Goal: Task Accomplishment & Management: Manage account settings

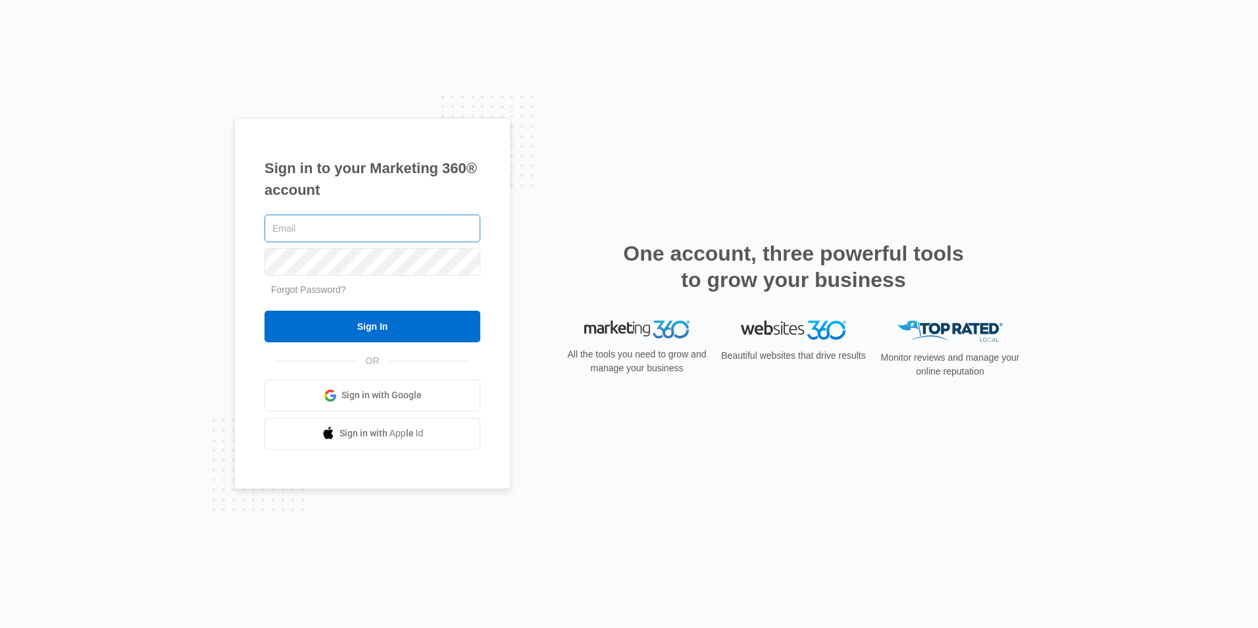
click at [310, 225] on input "text" at bounding box center [372, 228] width 216 height 28
type input "[PERSON_NAME][EMAIL_ADDRESS][DOMAIN_NAME]"
click at [264, 311] on input "Sign In" at bounding box center [372, 327] width 216 height 32
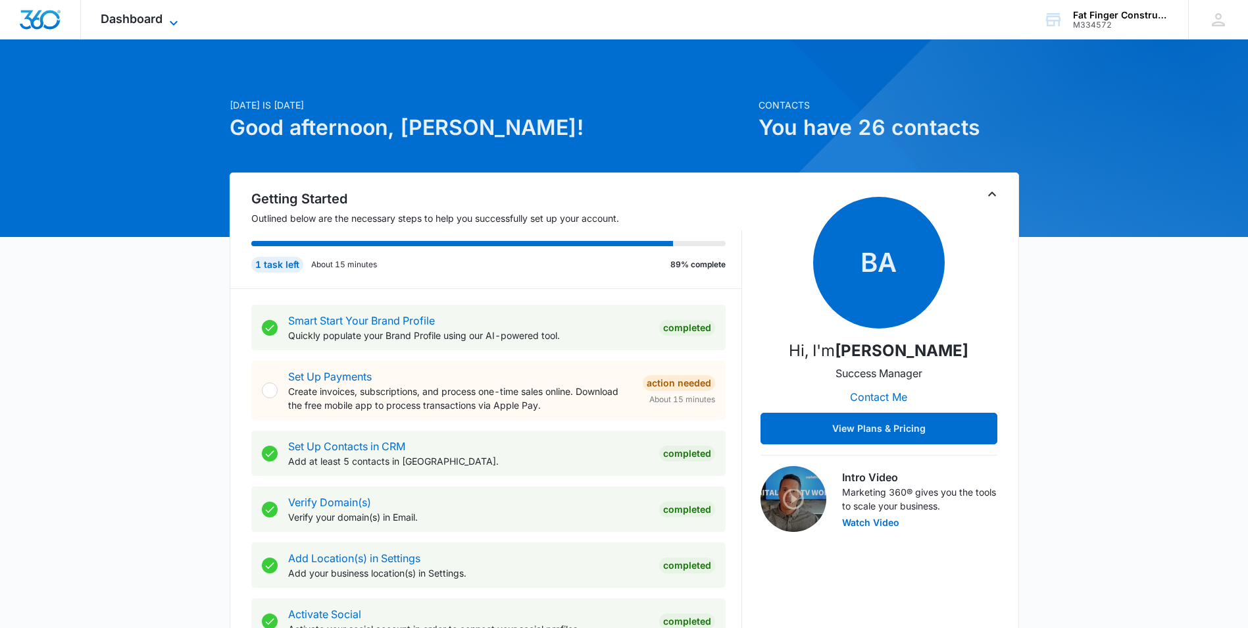
click at [112, 20] on span "Dashboard" at bounding box center [132, 19] width 62 height 14
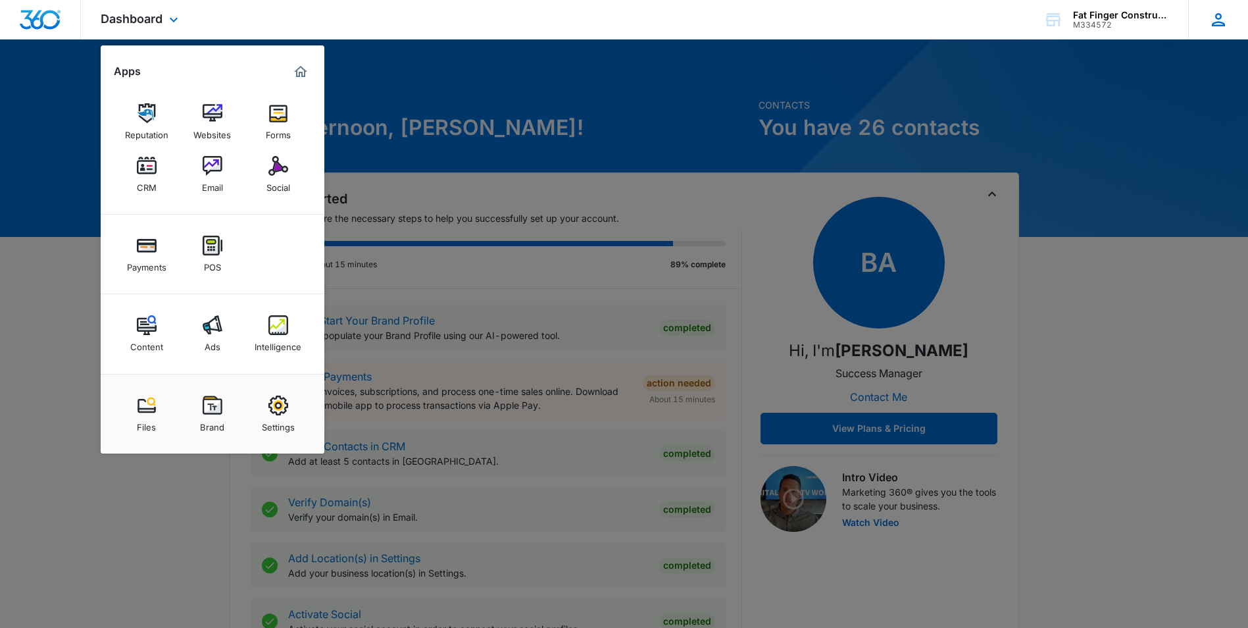
click at [1218, 14] on icon at bounding box center [1218, 19] width 13 height 13
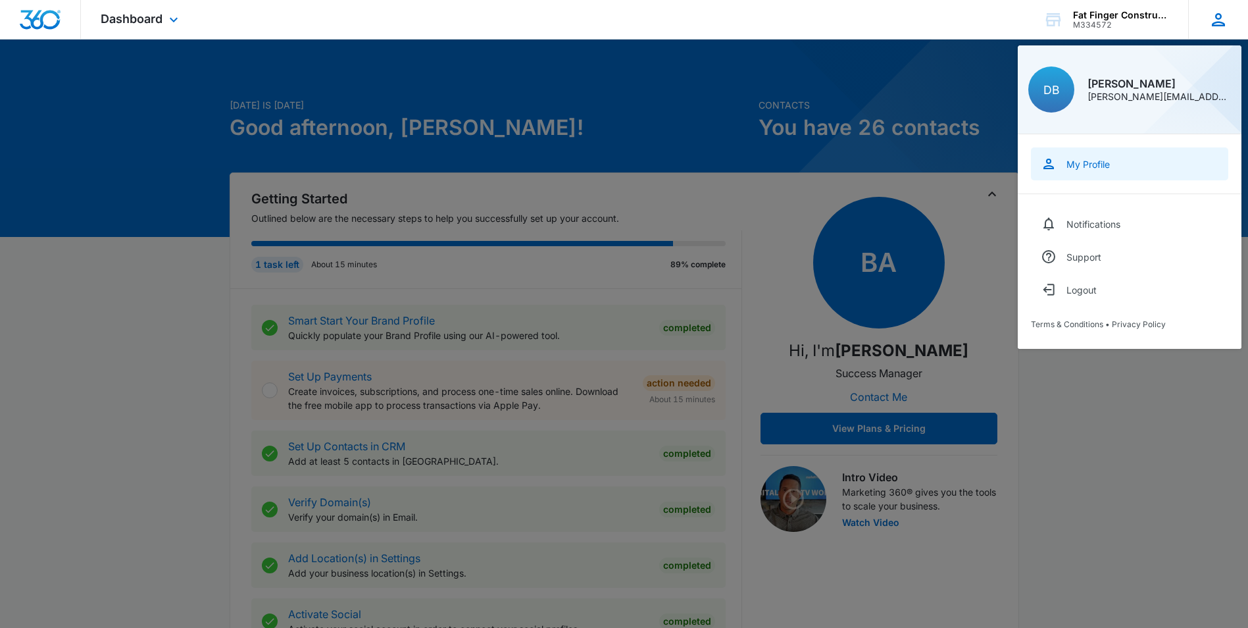
click at [1075, 161] on div "My Profile" at bounding box center [1087, 164] width 43 height 11
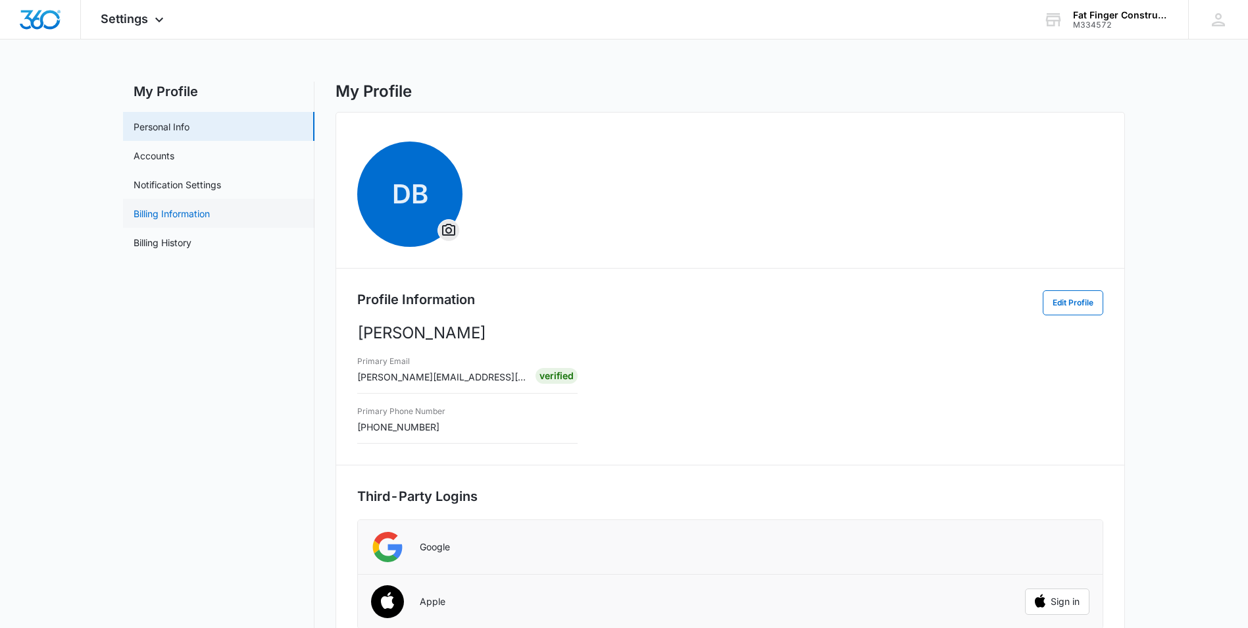
click at [178, 218] on link "Billing Information" at bounding box center [172, 214] width 76 height 14
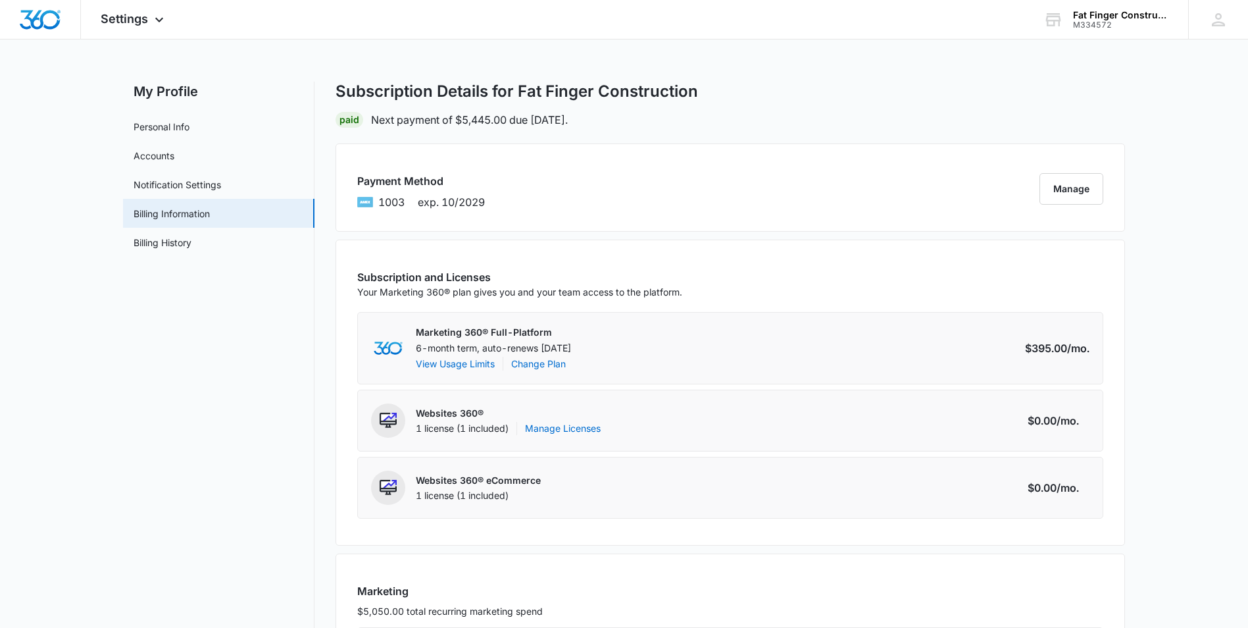
click at [891, 116] on div "Paid Next payment of $5,445.00 due [DATE]." at bounding box center [730, 120] width 789 height 16
